Goal: Use online tool/utility: Utilize a website feature to perform a specific function

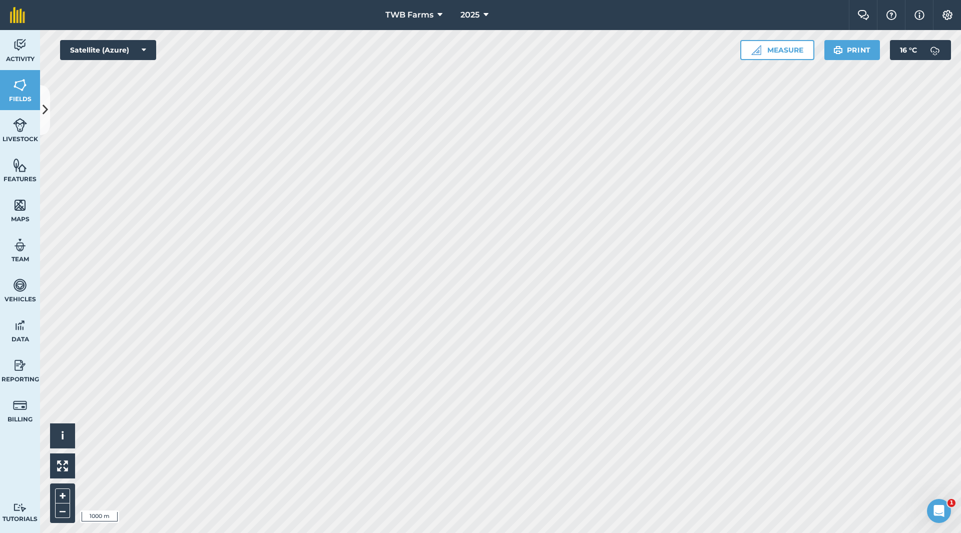
click at [412, 9] on div "TWB Farms 2025 Farm Chat Help Info Settings TWB Farms - 2025 Reproduced with th…" at bounding box center [480, 266] width 961 height 533
click at [787, 50] on button "Measure" at bounding box center [777, 50] width 74 height 20
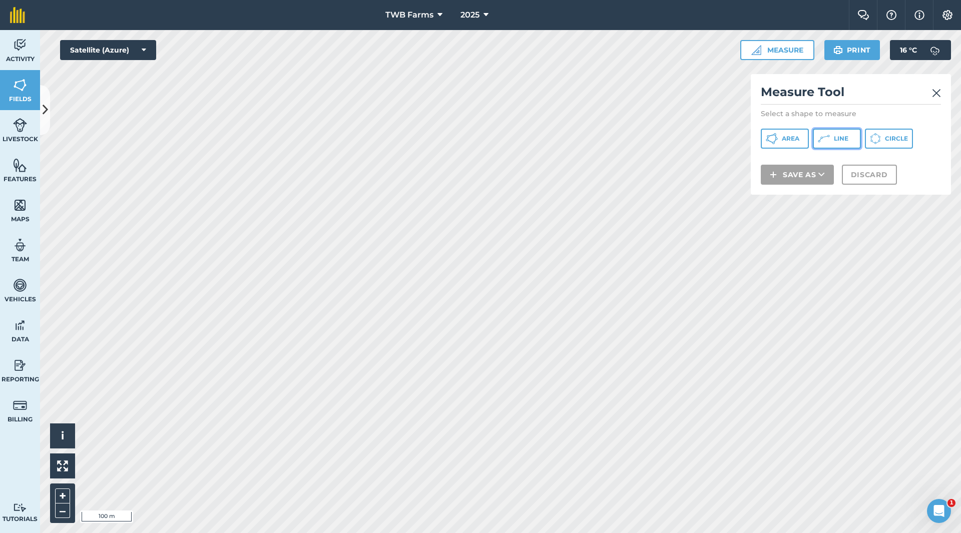
click at [778, 138] on icon at bounding box center [772, 139] width 12 height 12
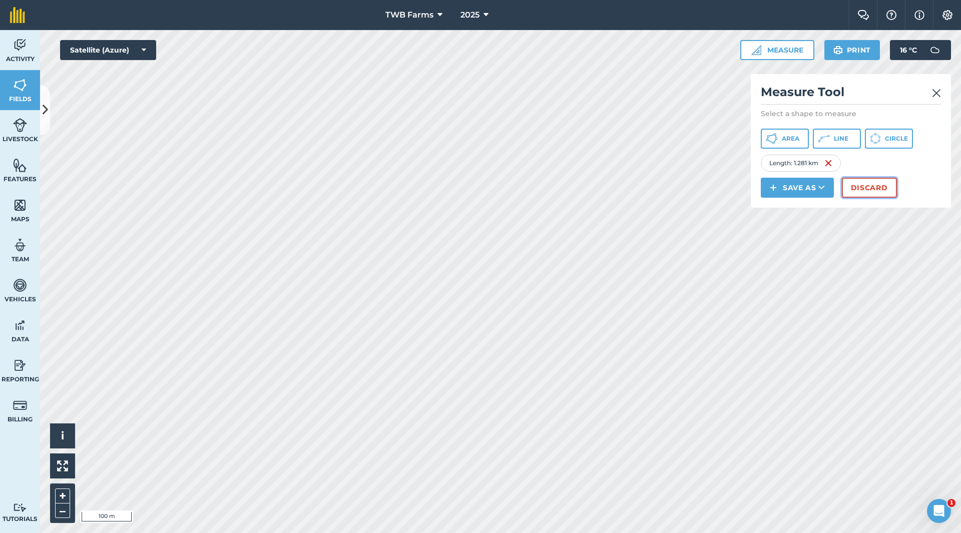
click at [867, 189] on button "Discard" at bounding box center [869, 188] width 55 height 20
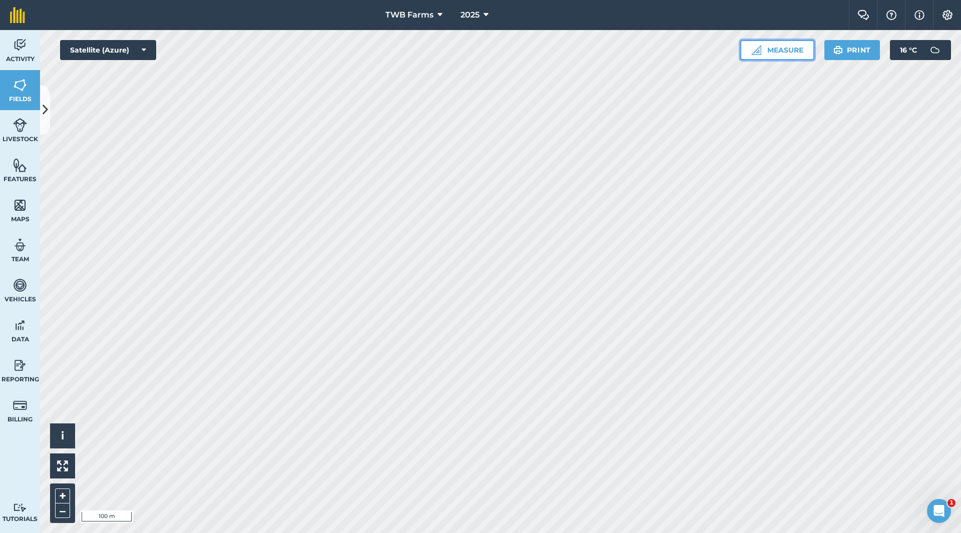
click at [795, 52] on button "Measure" at bounding box center [777, 50] width 74 height 20
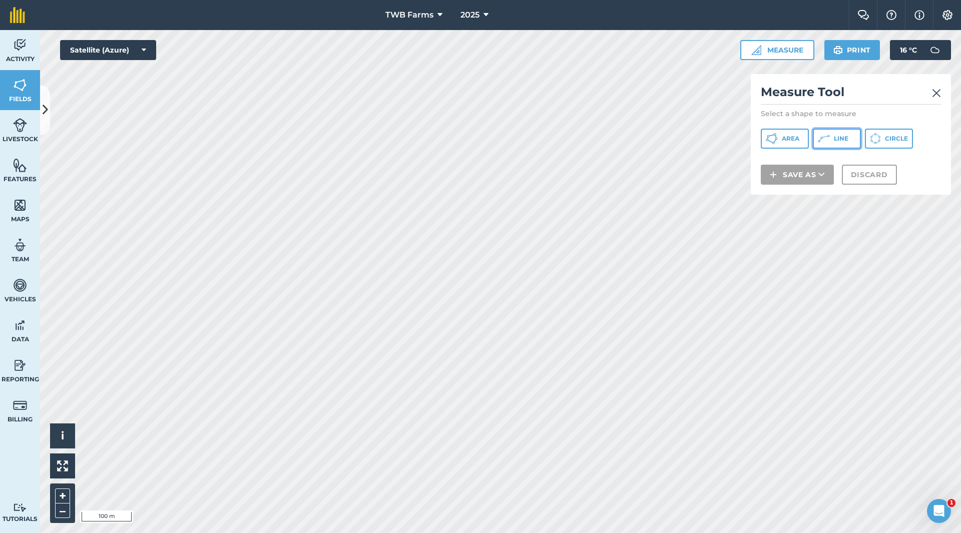
click at [835, 138] on span "Line" at bounding box center [841, 139] width 15 height 8
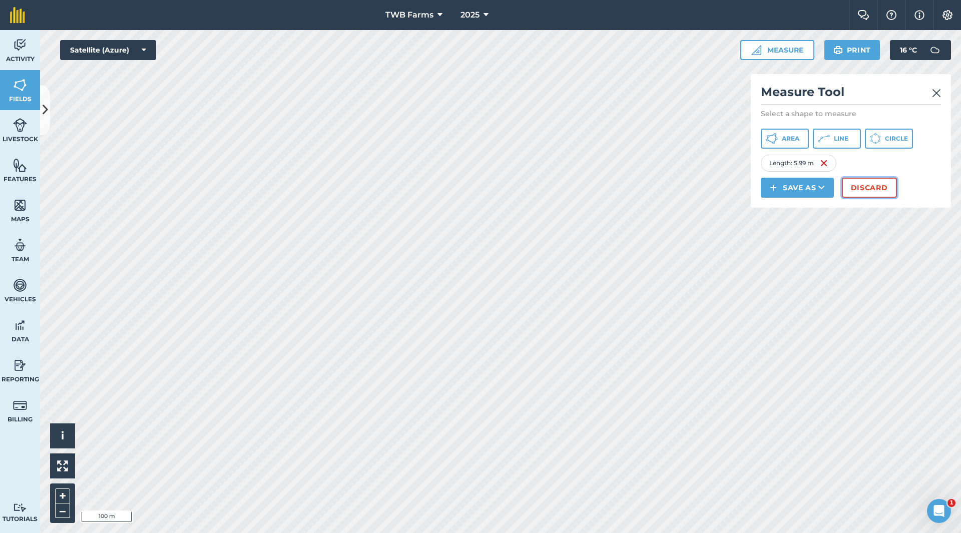
click at [858, 188] on button "Discard" at bounding box center [869, 188] width 55 height 20
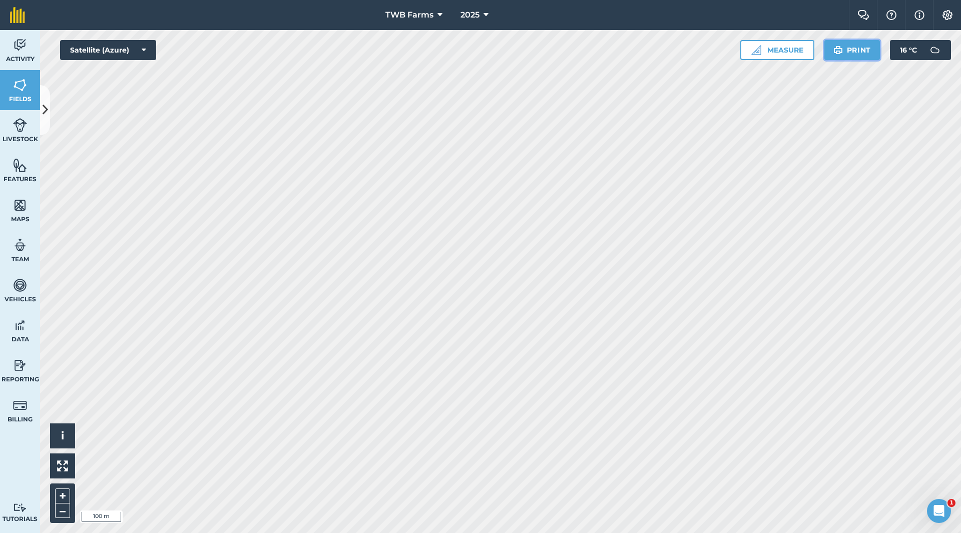
click at [851, 50] on button "Print" at bounding box center [852, 50] width 56 height 20
click at [793, 49] on button "Measure" at bounding box center [777, 50] width 74 height 20
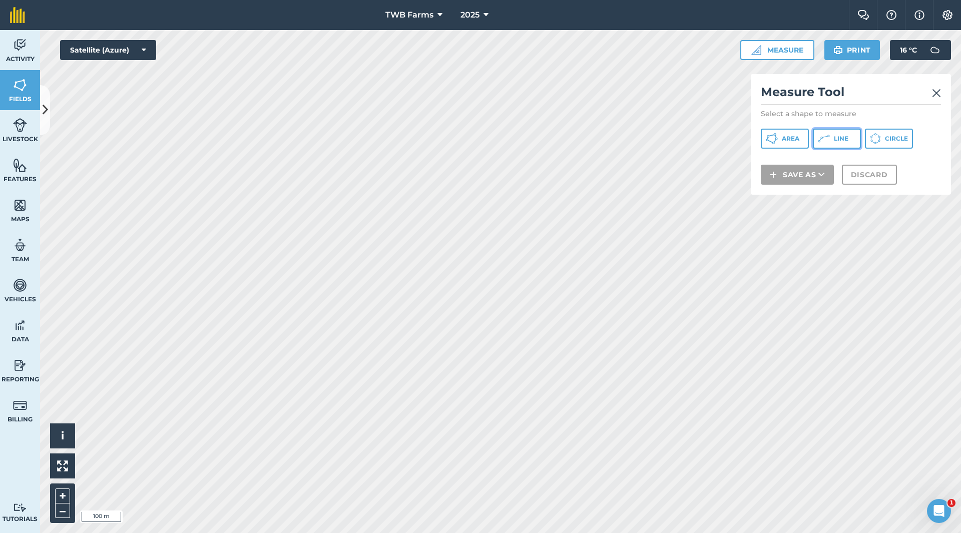
click at [834, 141] on span "Line" at bounding box center [841, 139] width 15 height 8
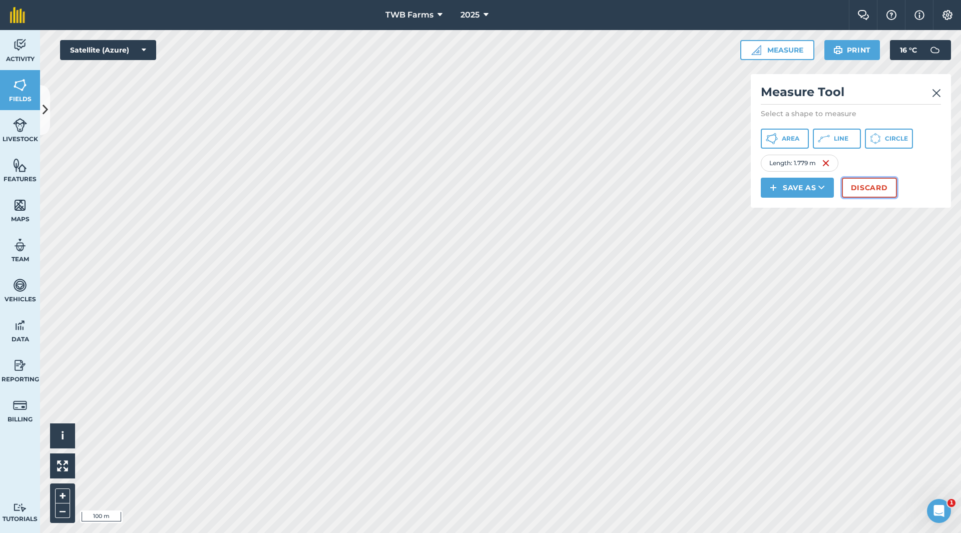
click at [875, 188] on button "Discard" at bounding box center [869, 188] width 55 height 20
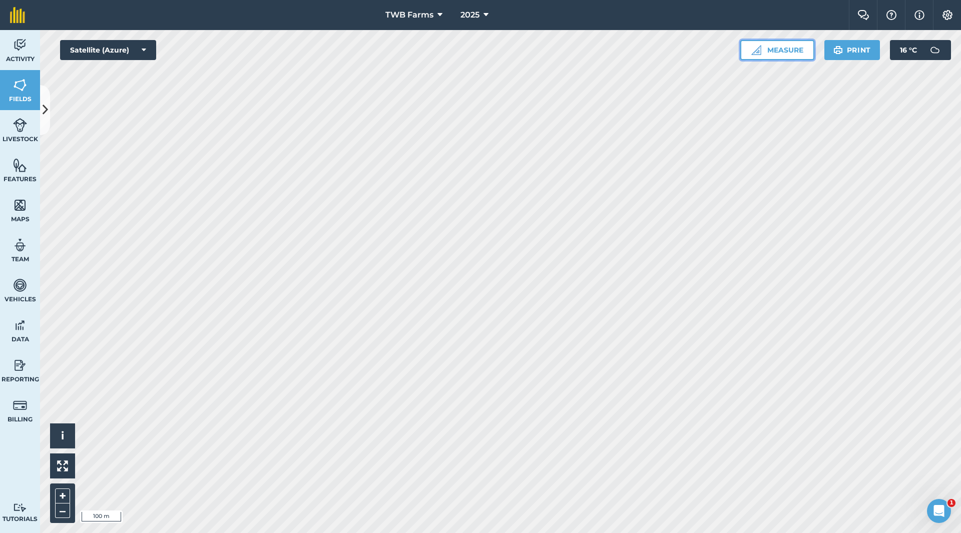
click at [779, 52] on button "Measure" at bounding box center [777, 50] width 74 height 20
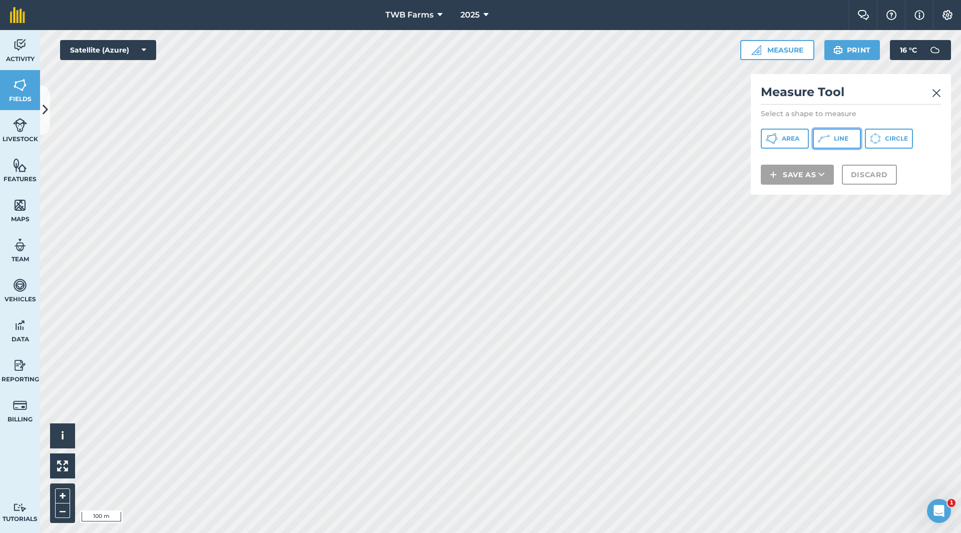
click at [838, 139] on span "Line" at bounding box center [841, 139] width 15 height 8
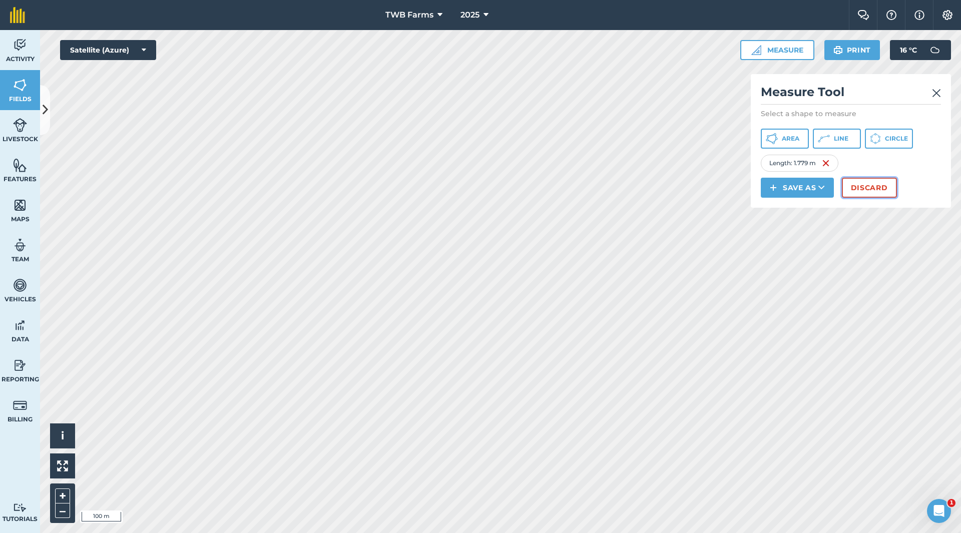
click at [874, 189] on button "Discard" at bounding box center [869, 188] width 55 height 20
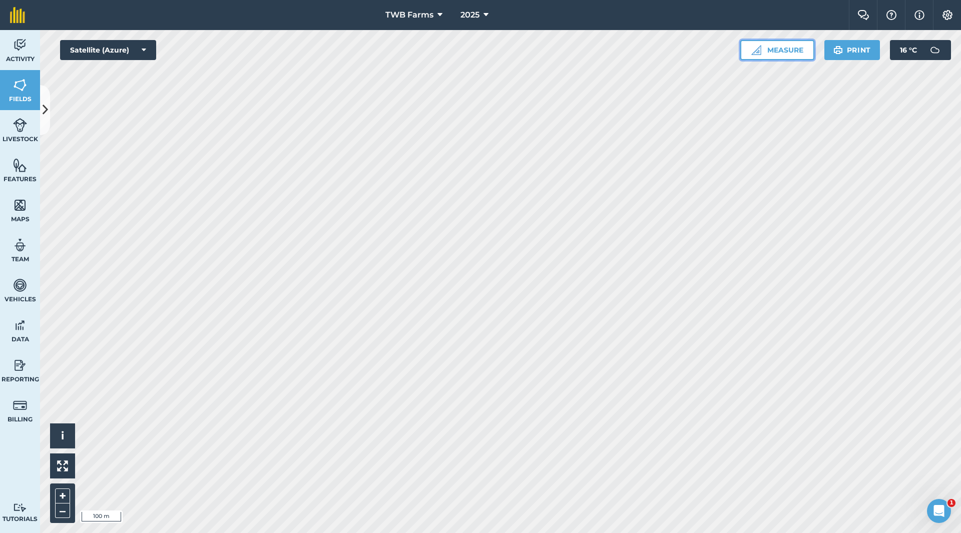
click at [790, 47] on button "Measure" at bounding box center [777, 50] width 74 height 20
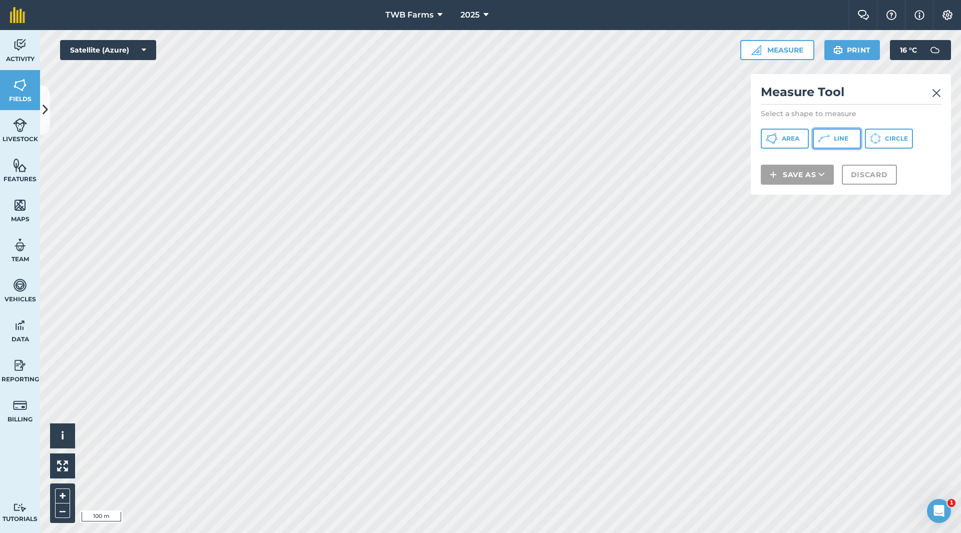
click at [778, 139] on icon at bounding box center [772, 139] width 12 height 12
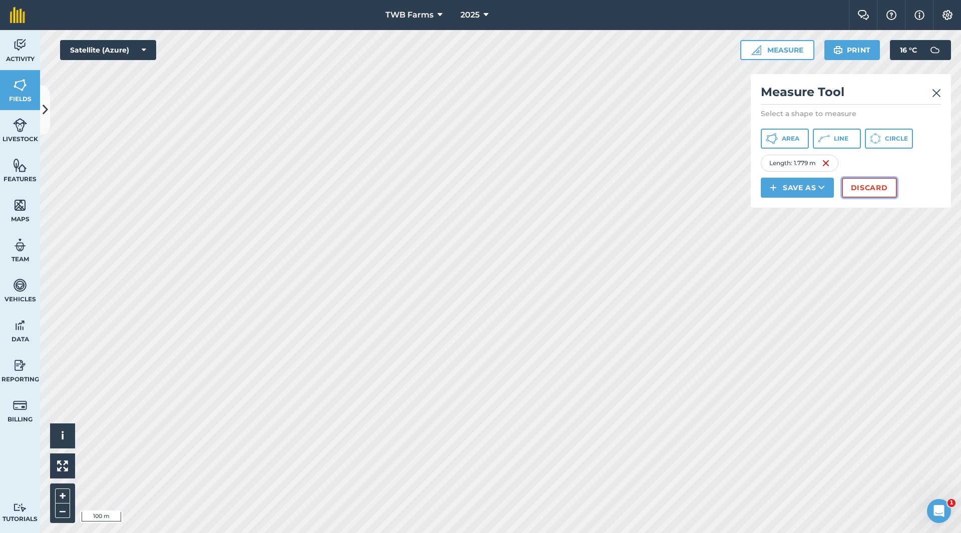
click at [866, 190] on button "Discard" at bounding box center [869, 188] width 55 height 20
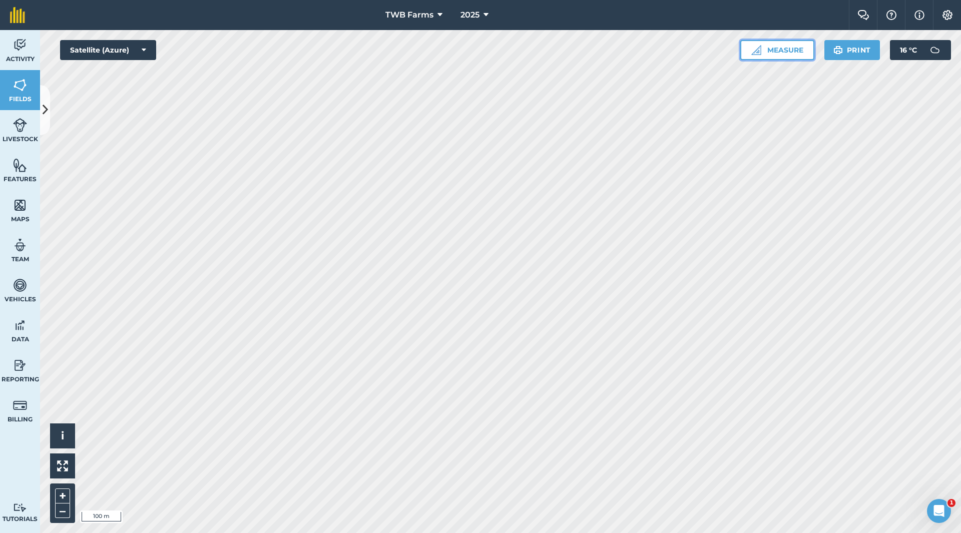
click at [791, 45] on button "Measure" at bounding box center [777, 50] width 74 height 20
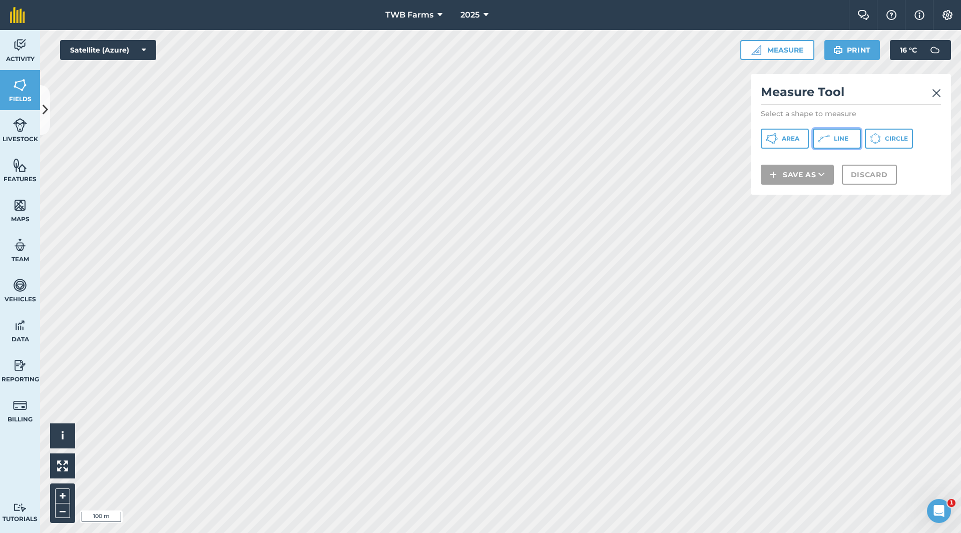
click at [840, 138] on span "Line" at bounding box center [841, 139] width 15 height 8
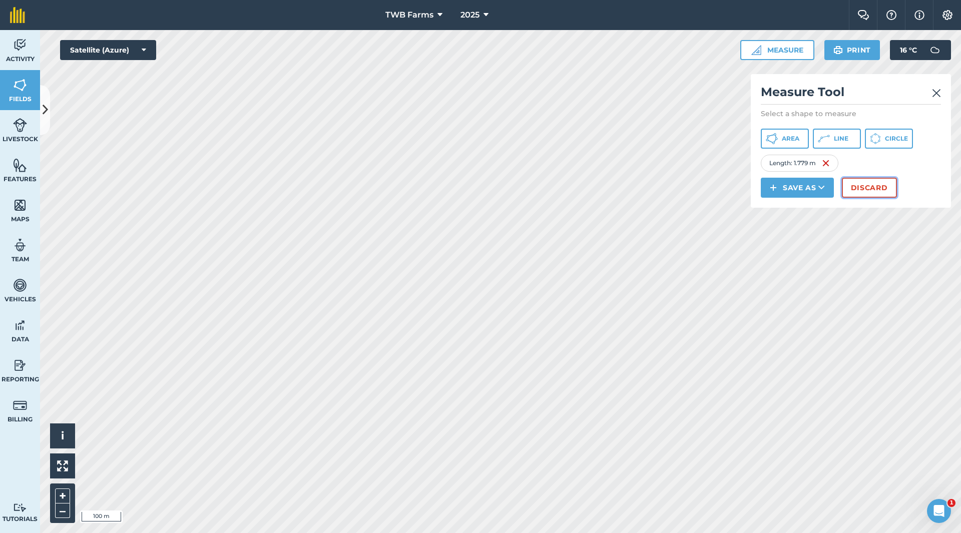
click at [874, 182] on button "Discard" at bounding box center [869, 188] width 55 height 20
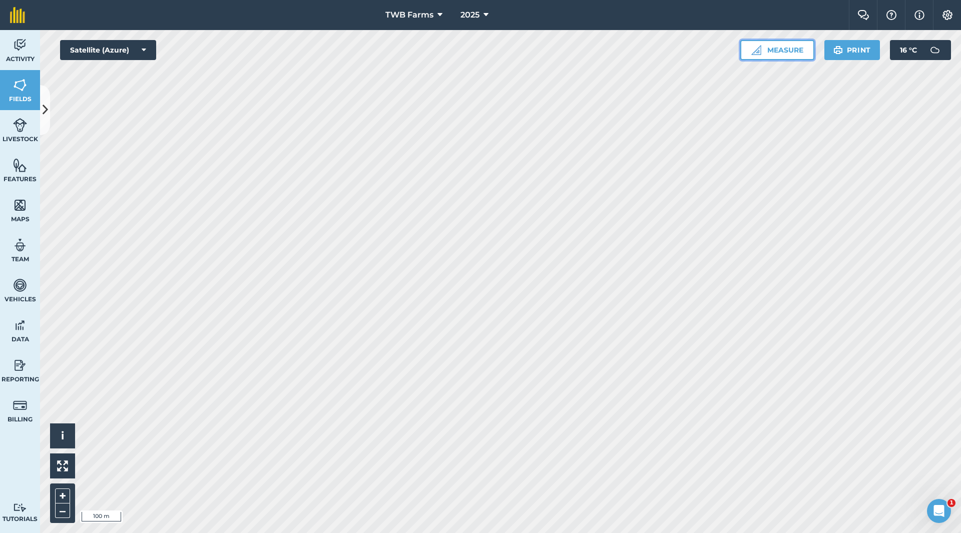
click at [798, 49] on button "Measure" at bounding box center [777, 50] width 74 height 20
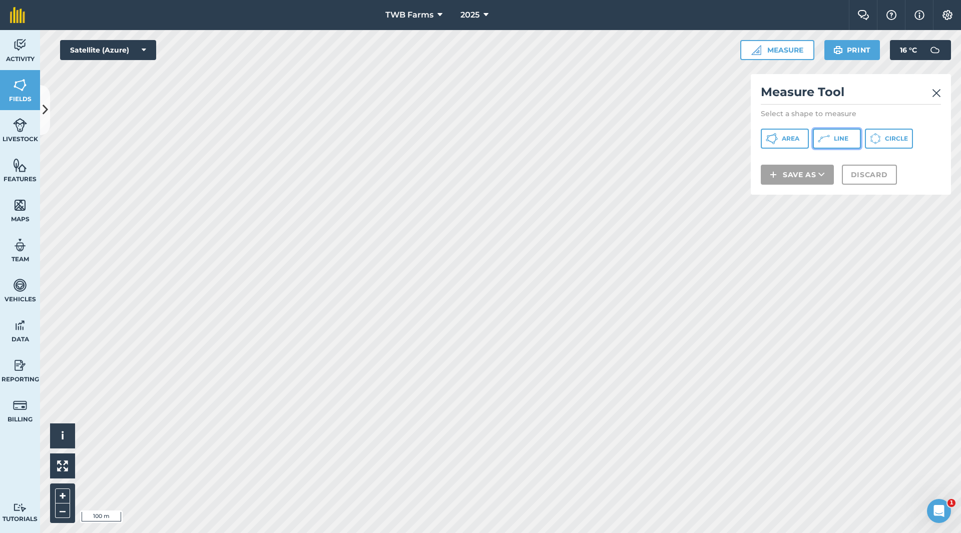
click at [837, 138] on span "Line" at bounding box center [841, 139] width 15 height 8
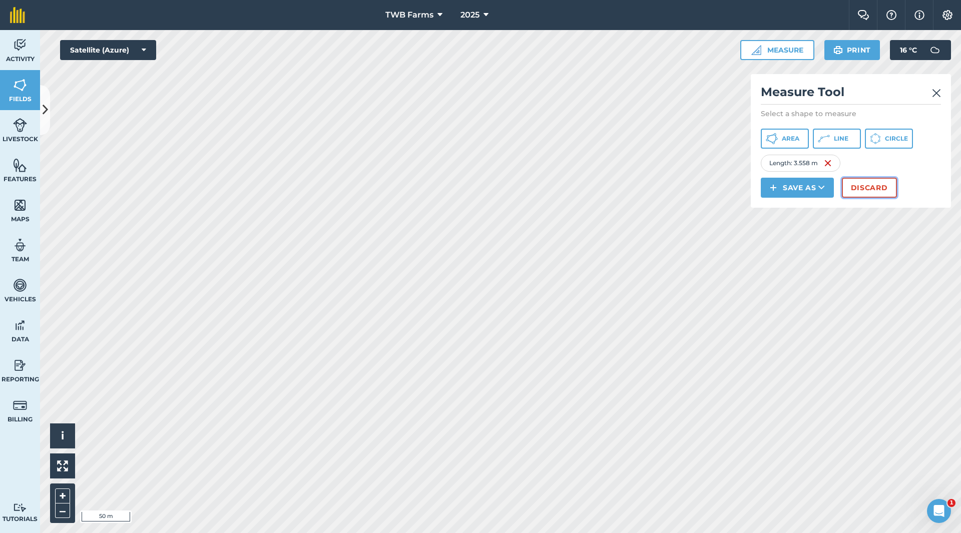
click at [856, 190] on button "Discard" at bounding box center [869, 188] width 55 height 20
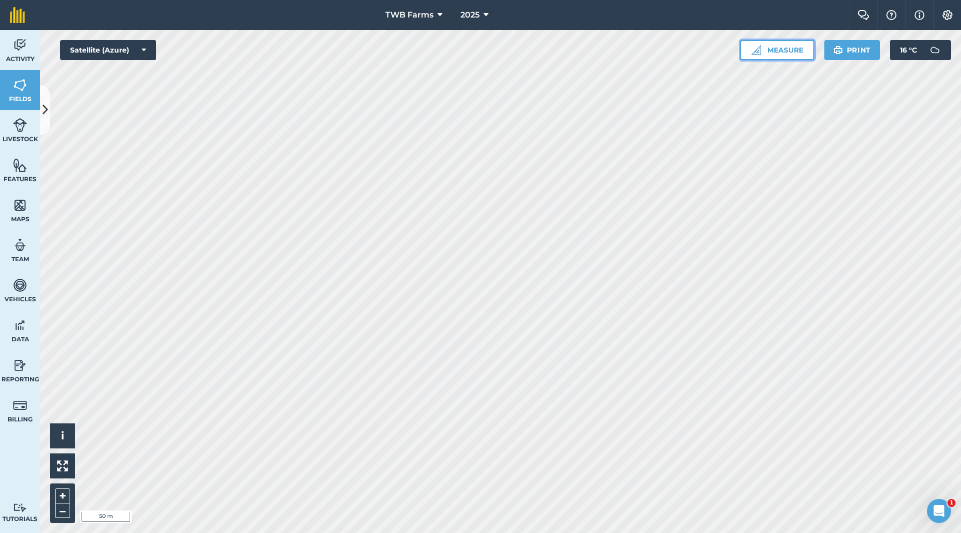
click at [786, 47] on button "Measure" at bounding box center [777, 50] width 74 height 20
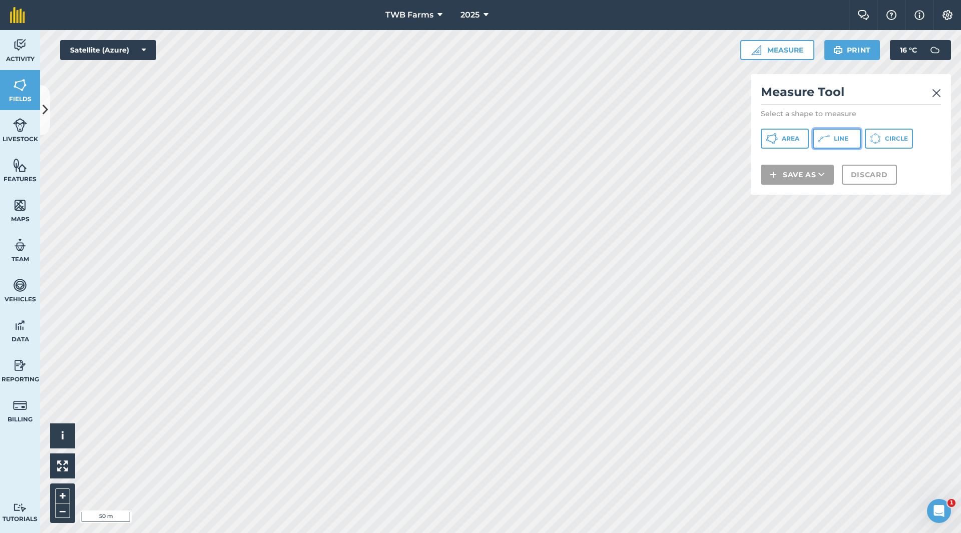
click at [842, 141] on span "Line" at bounding box center [841, 139] width 15 height 8
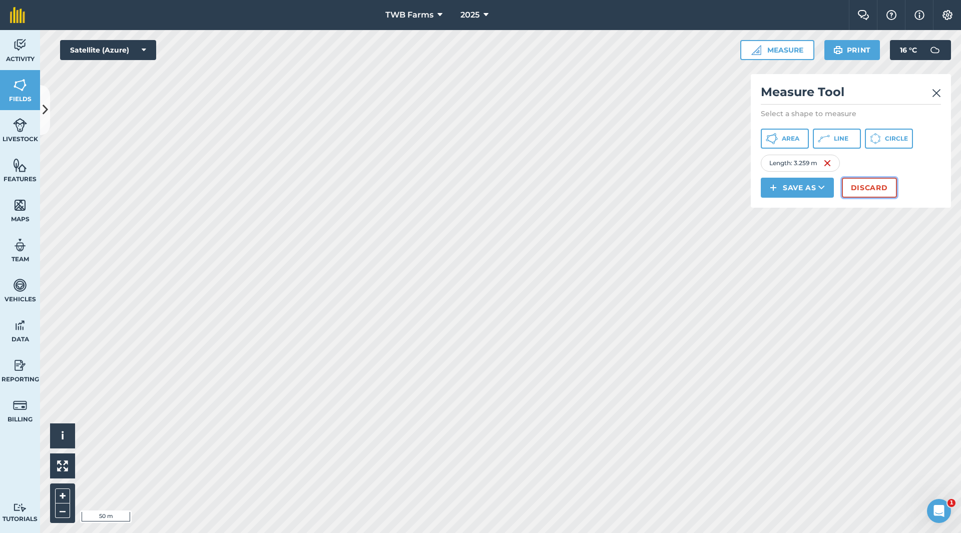
click at [862, 188] on button "Discard" at bounding box center [869, 188] width 55 height 20
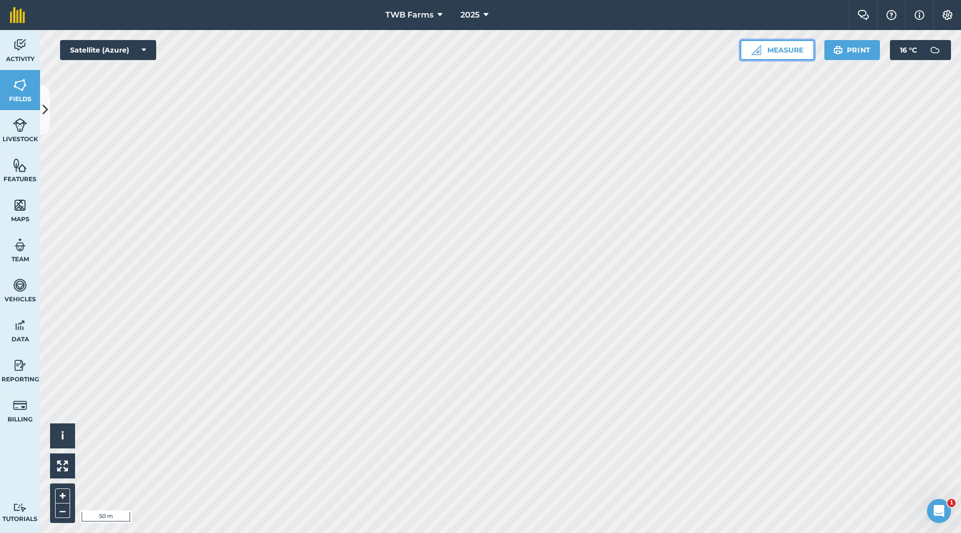
click at [804, 52] on button "Measure" at bounding box center [777, 50] width 74 height 20
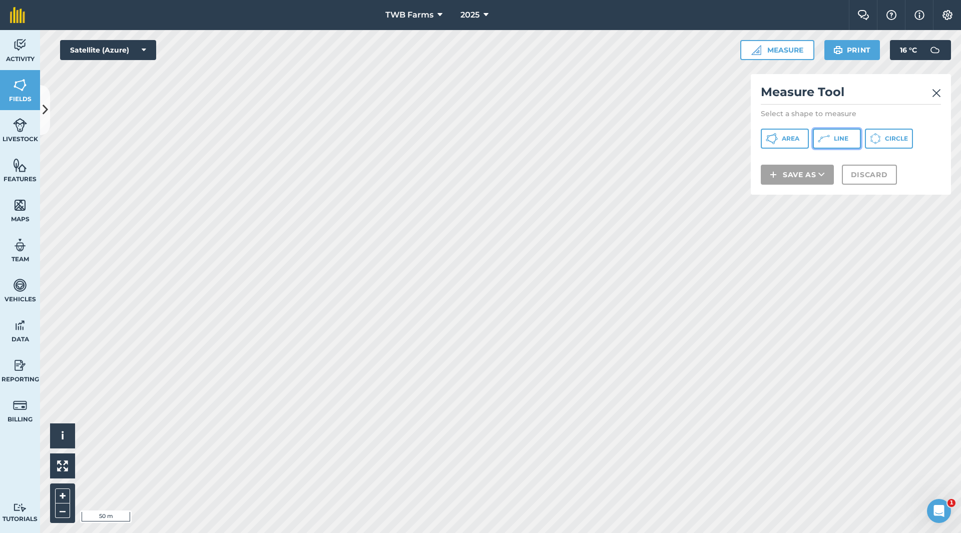
click at [778, 141] on icon at bounding box center [772, 139] width 12 height 12
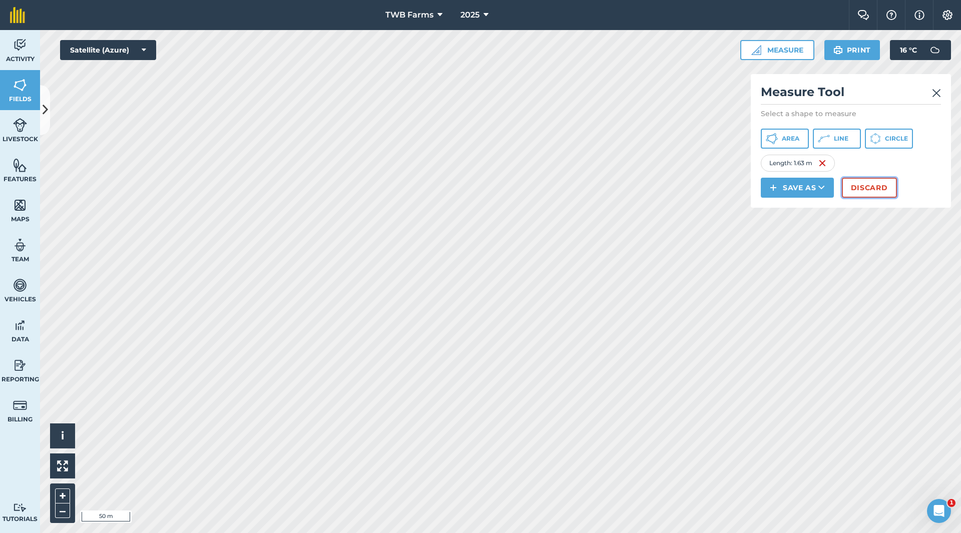
click at [871, 189] on button "Discard" at bounding box center [869, 188] width 55 height 20
